Goal: Task Accomplishment & Management: Manage account settings

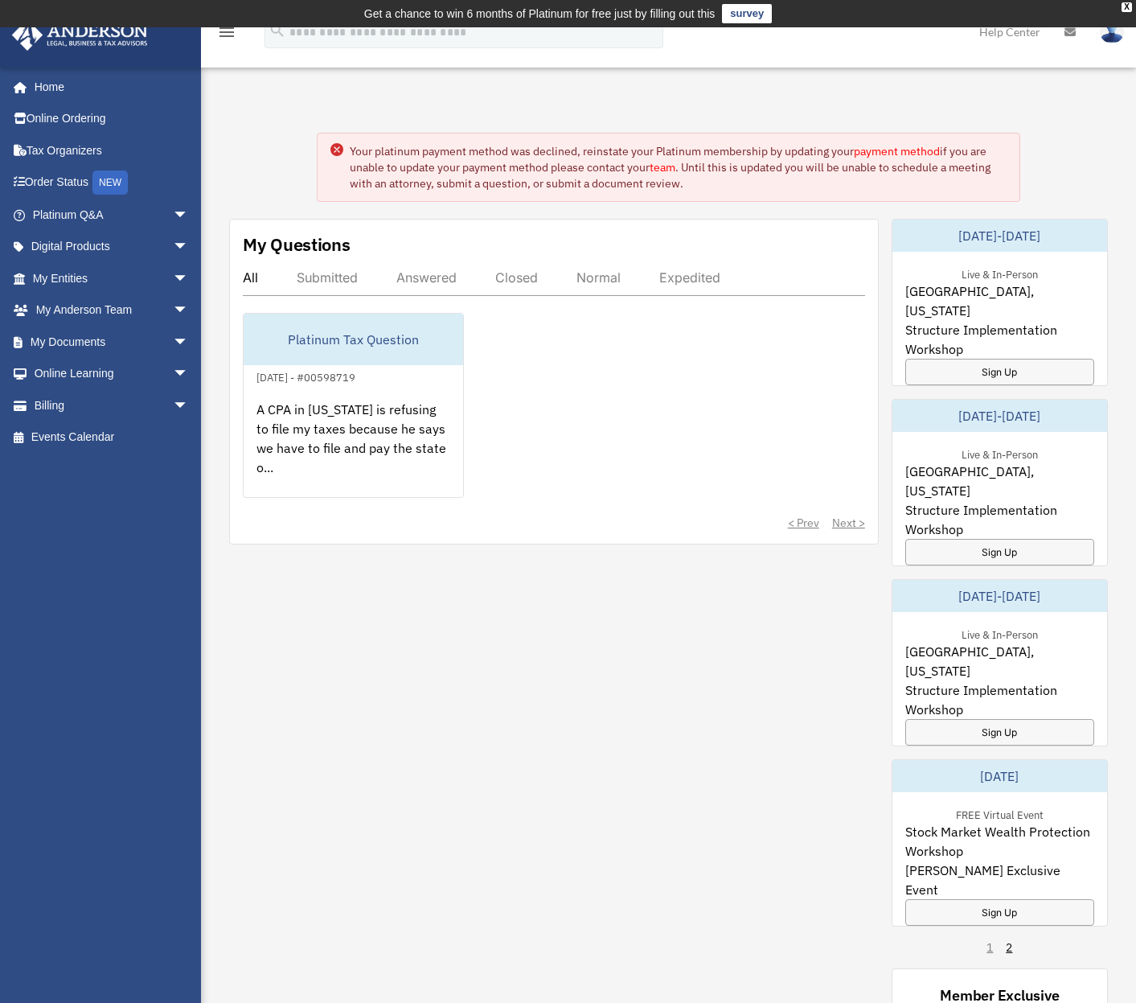
click at [1112, 38] on img at bounding box center [1112, 31] width 24 height 23
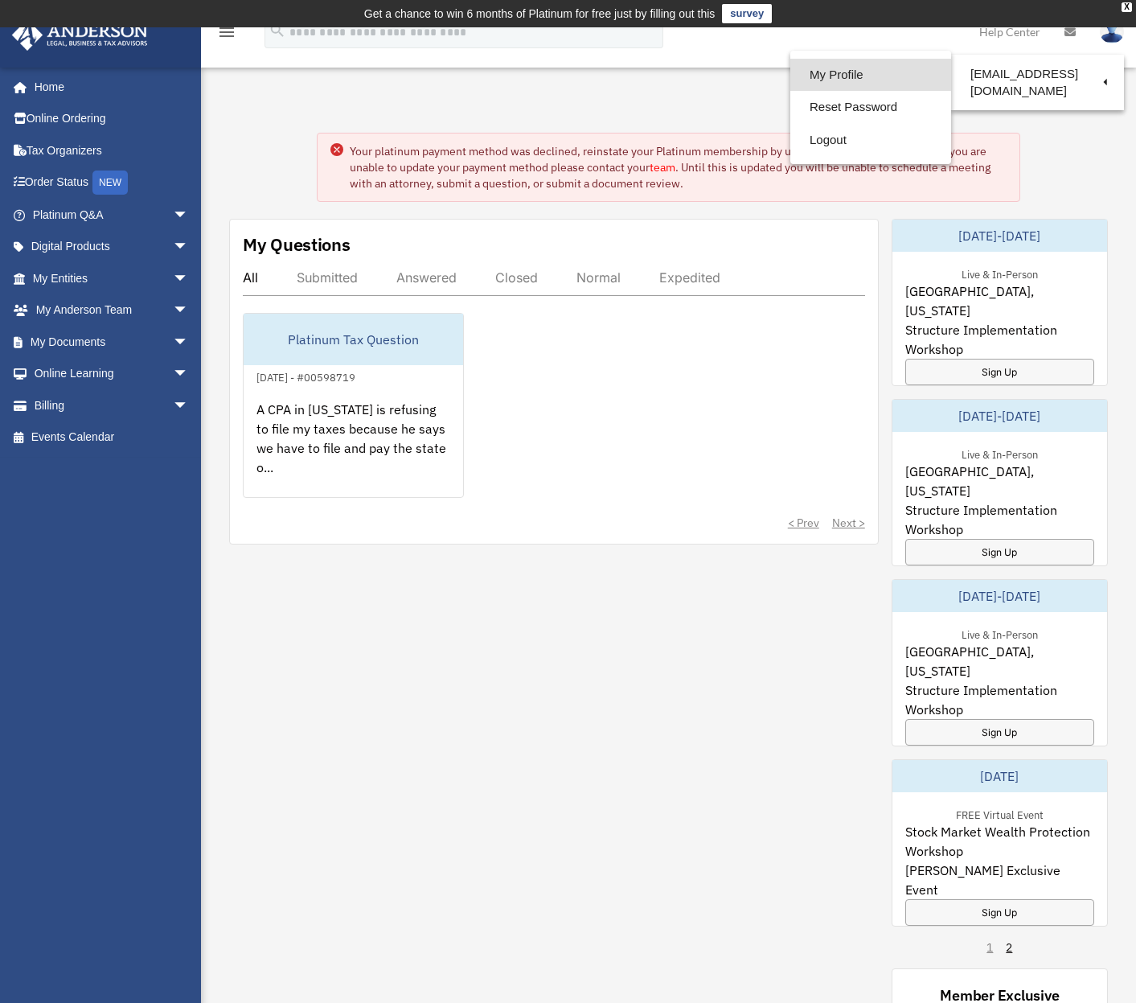
click at [821, 68] on link "My Profile" at bounding box center [870, 75] width 161 height 33
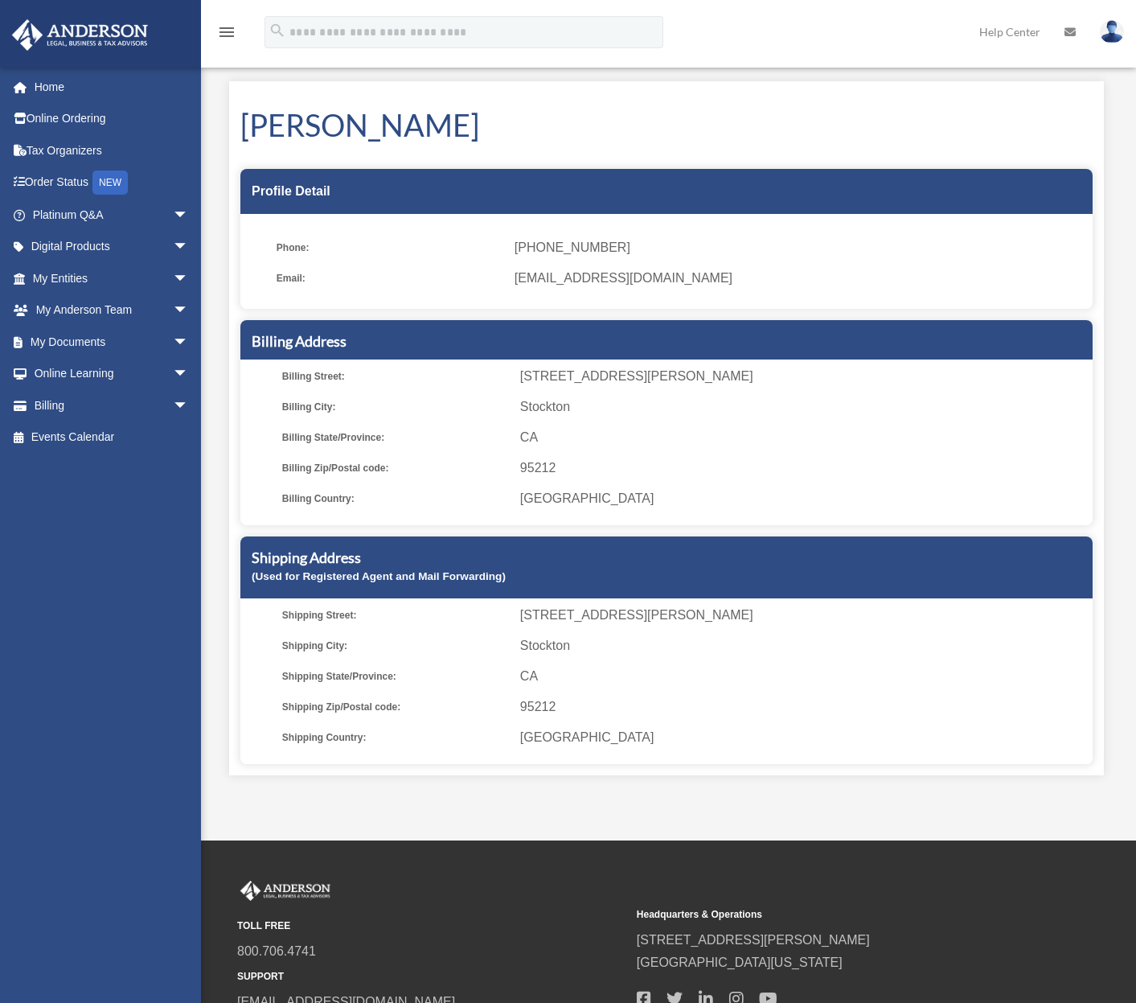
scroll to position [176, 0]
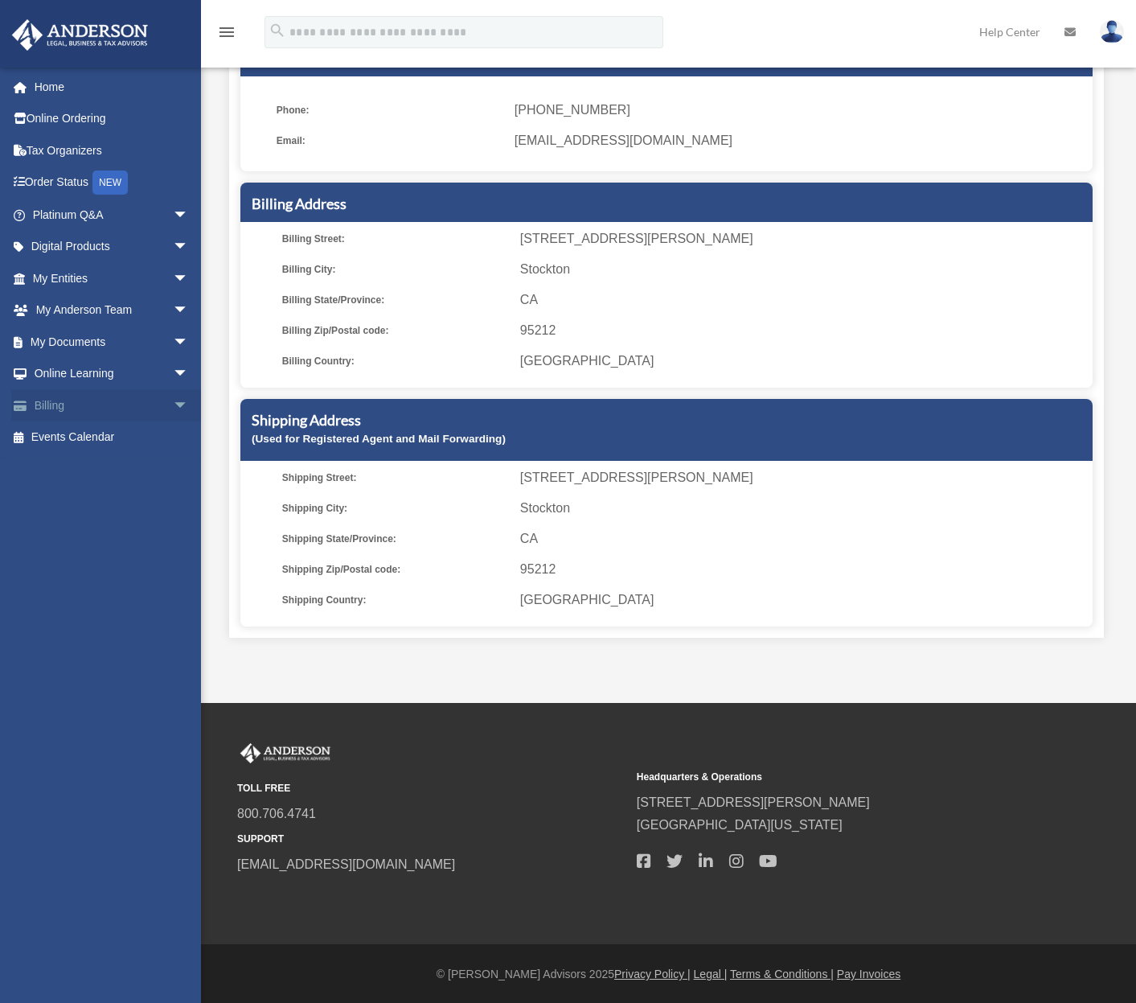
click at [173, 400] on span "arrow_drop_down" at bounding box center [189, 405] width 32 height 33
click at [102, 499] on link "Manage Payments" at bounding box center [118, 502] width 191 height 32
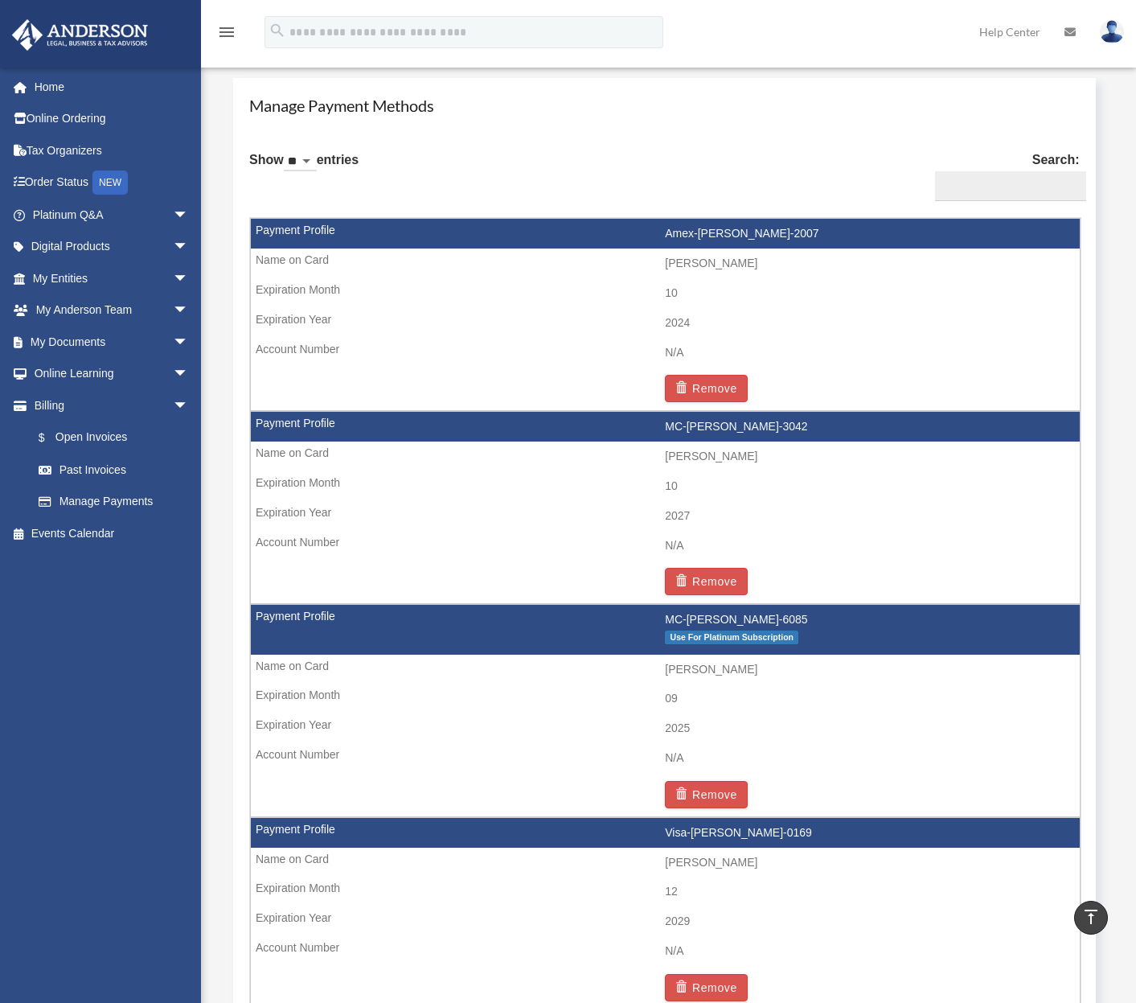
scroll to position [953, 0]
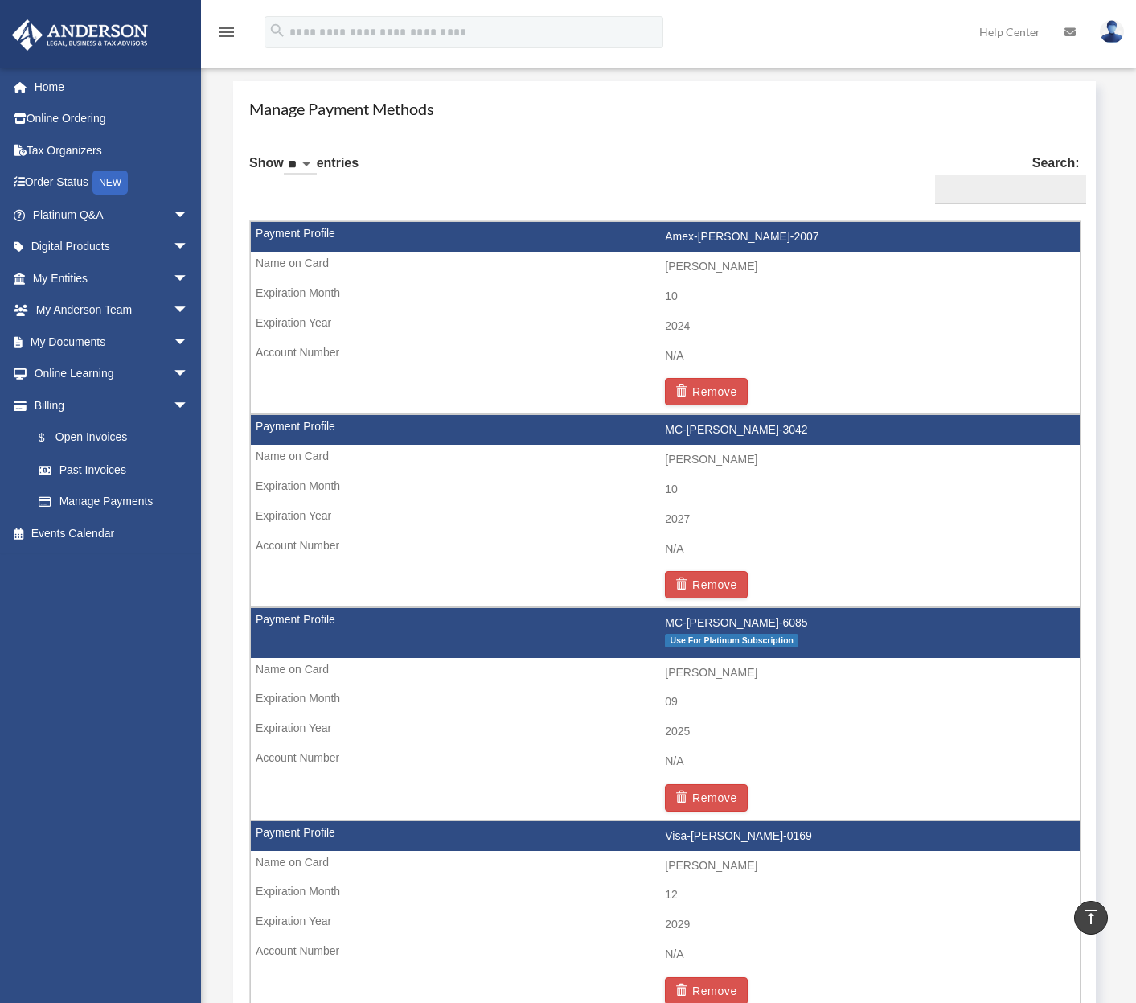
click at [705, 630] on p "Use For Platinum Subscription" at bounding box center [868, 640] width 406 height 20
click at [302, 754] on td "N/A" at bounding box center [665, 761] width 829 height 31
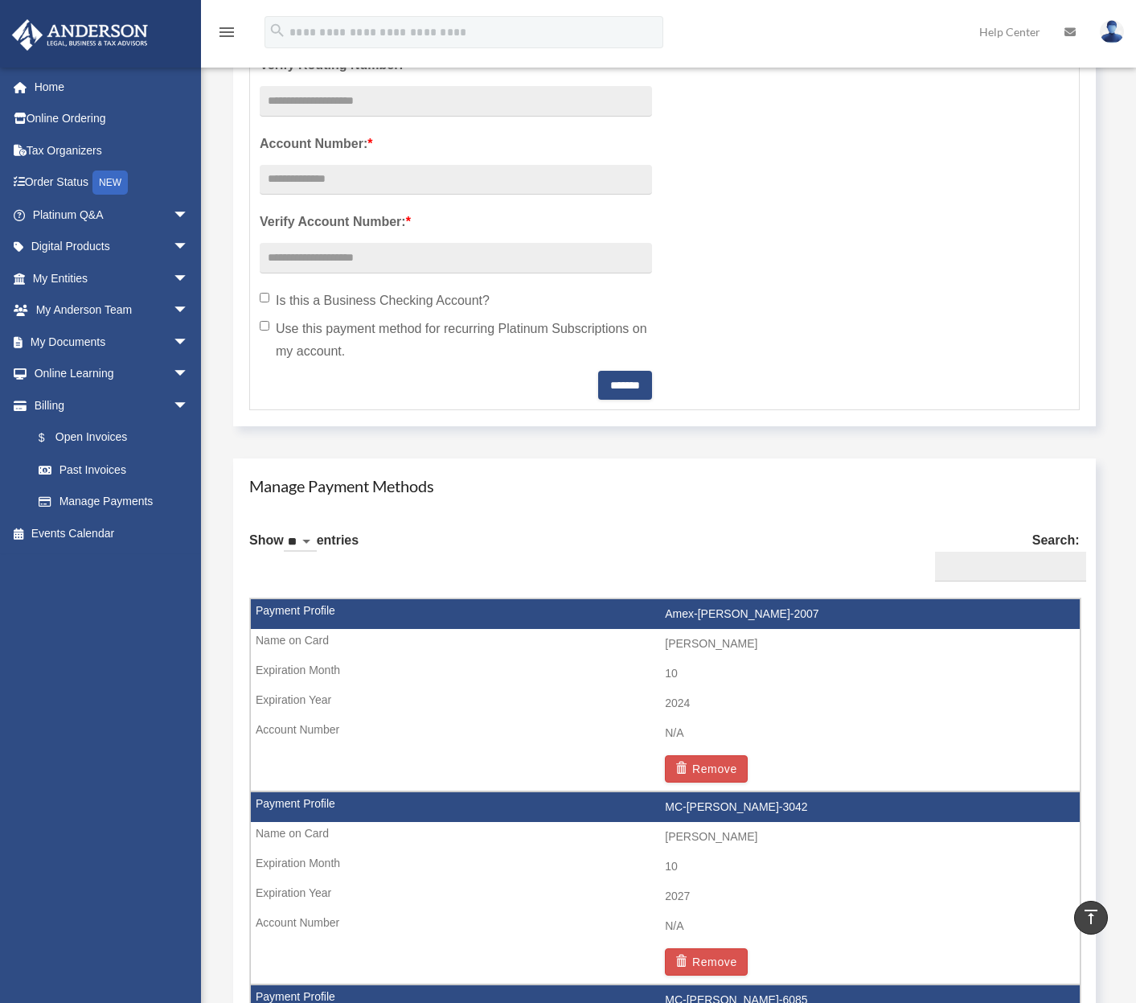
scroll to position [12, 0]
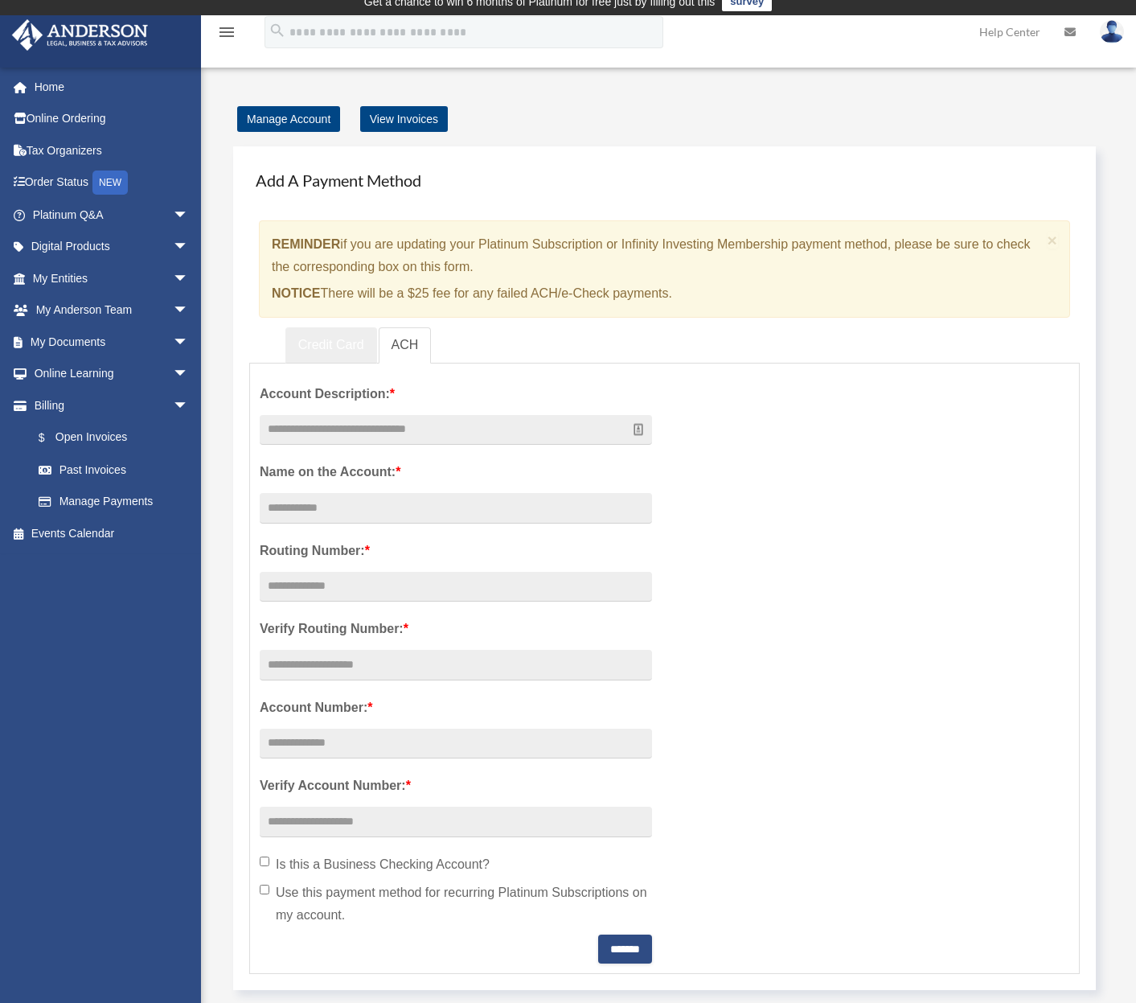
click at [345, 346] on link "Credit Card" at bounding box center [331, 345] width 92 height 36
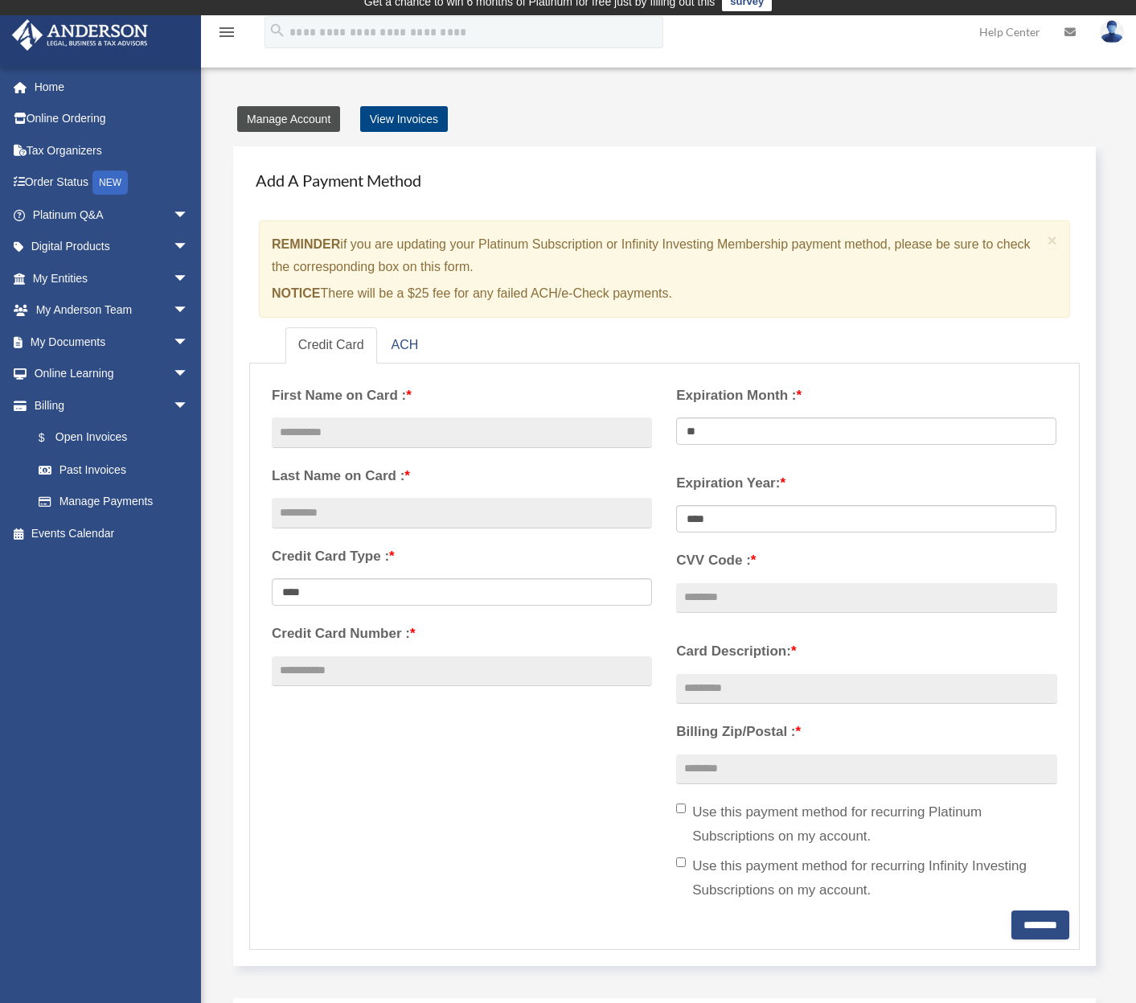
click at [279, 119] on link "Manage Account" at bounding box center [288, 119] width 103 height 26
click at [407, 118] on link "View Invoices" at bounding box center [404, 119] width 88 height 26
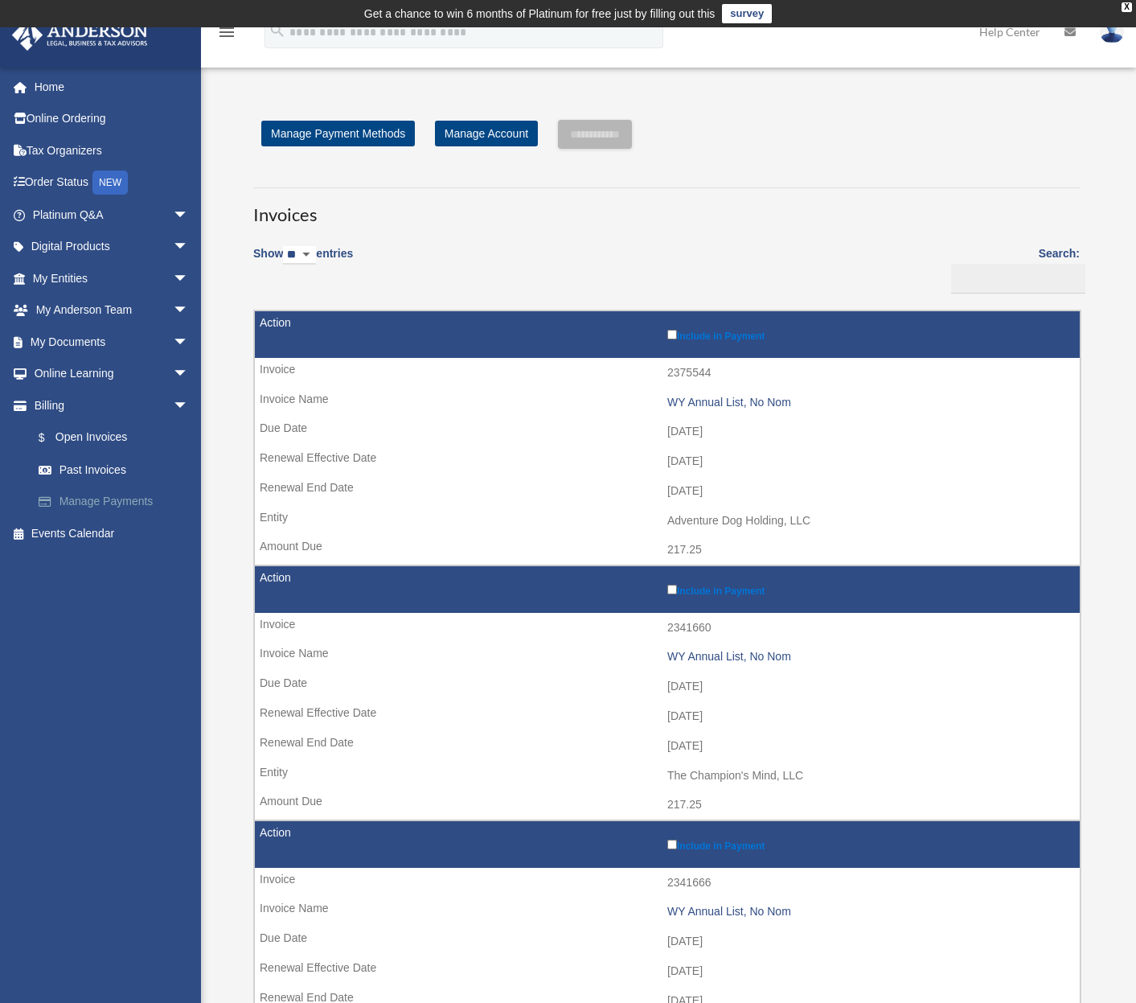
click at [100, 499] on link "Manage Payments" at bounding box center [118, 502] width 191 height 32
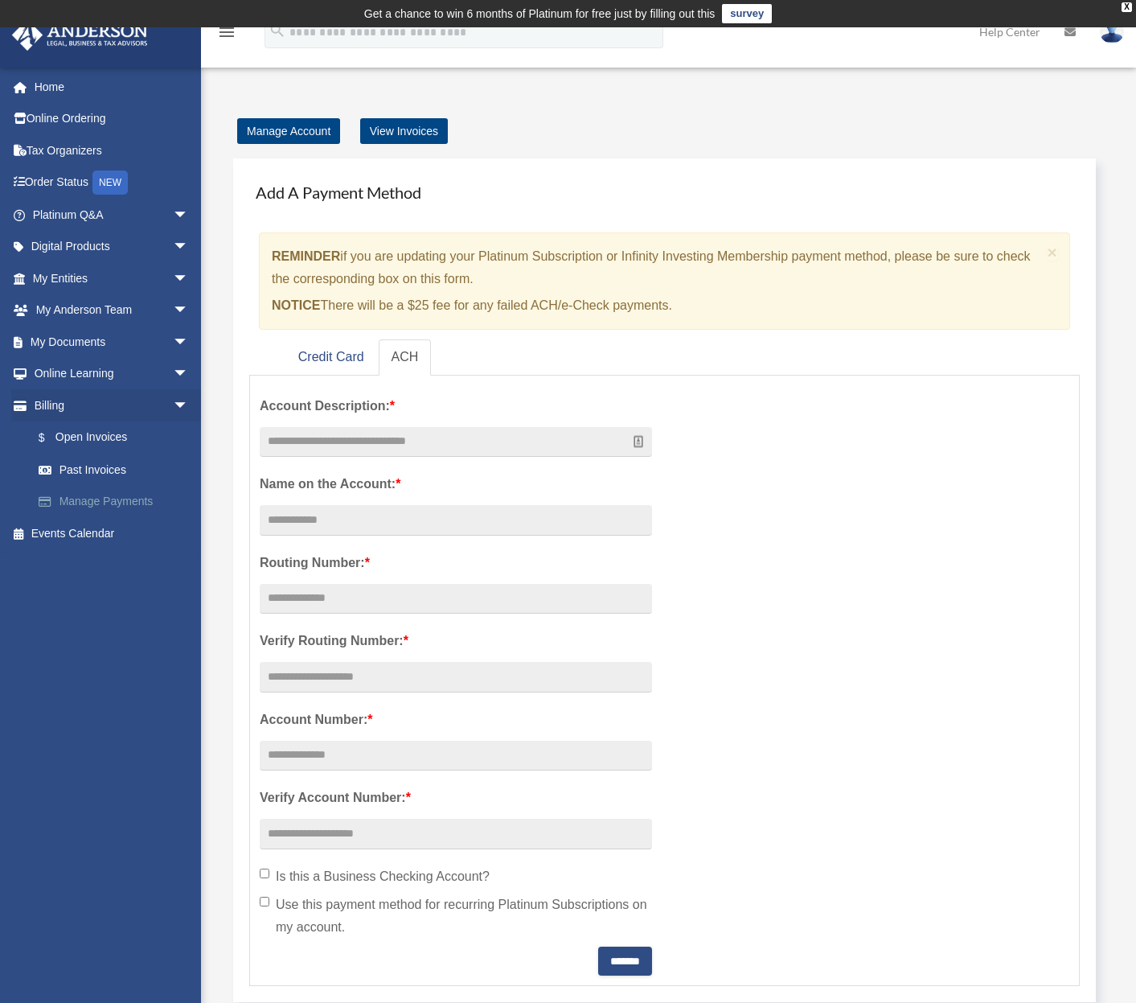
click at [74, 494] on link "Manage Payments" at bounding box center [118, 502] width 191 height 32
click at [80, 496] on link "Manage Payments" at bounding box center [118, 502] width 191 height 32
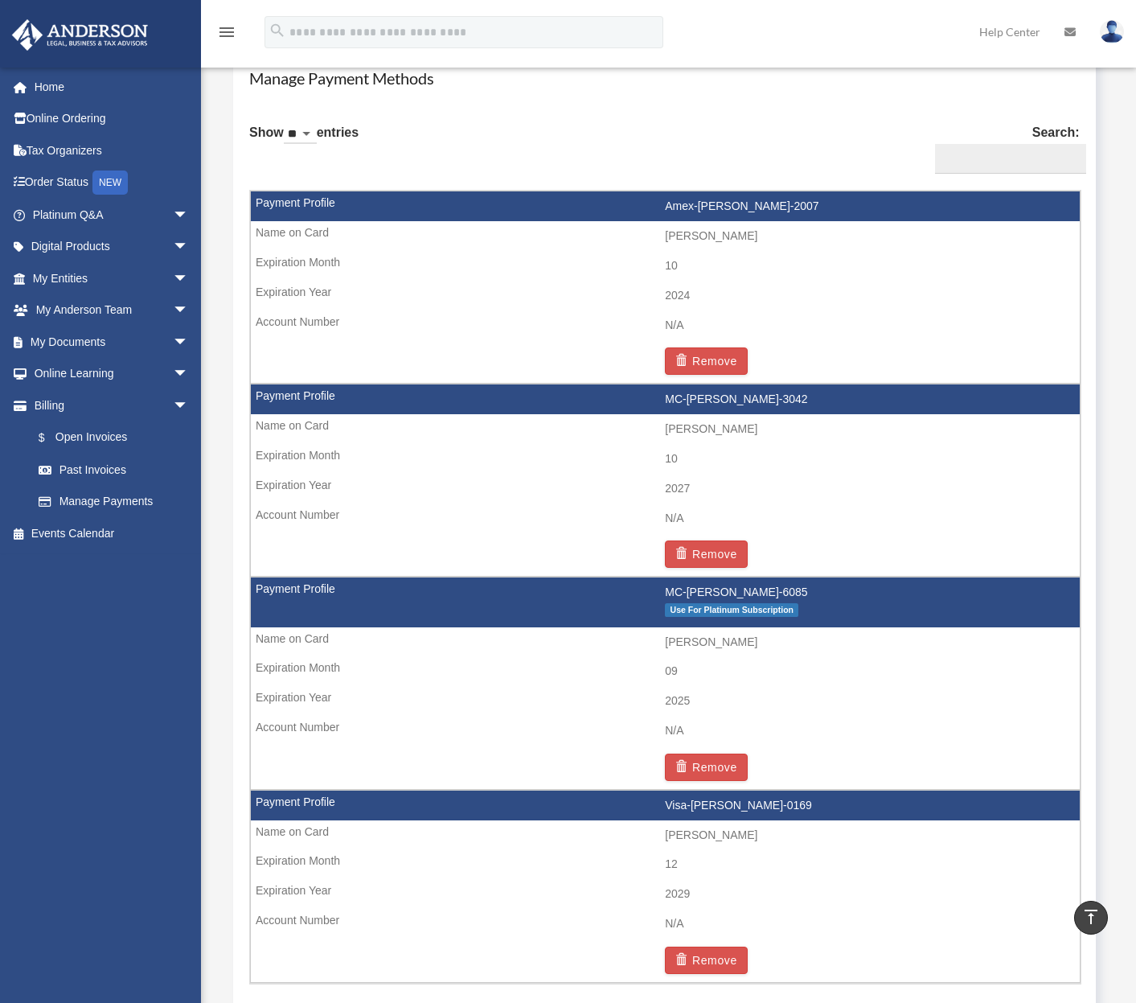
scroll to position [1016, 0]
